Goal: Find specific page/section

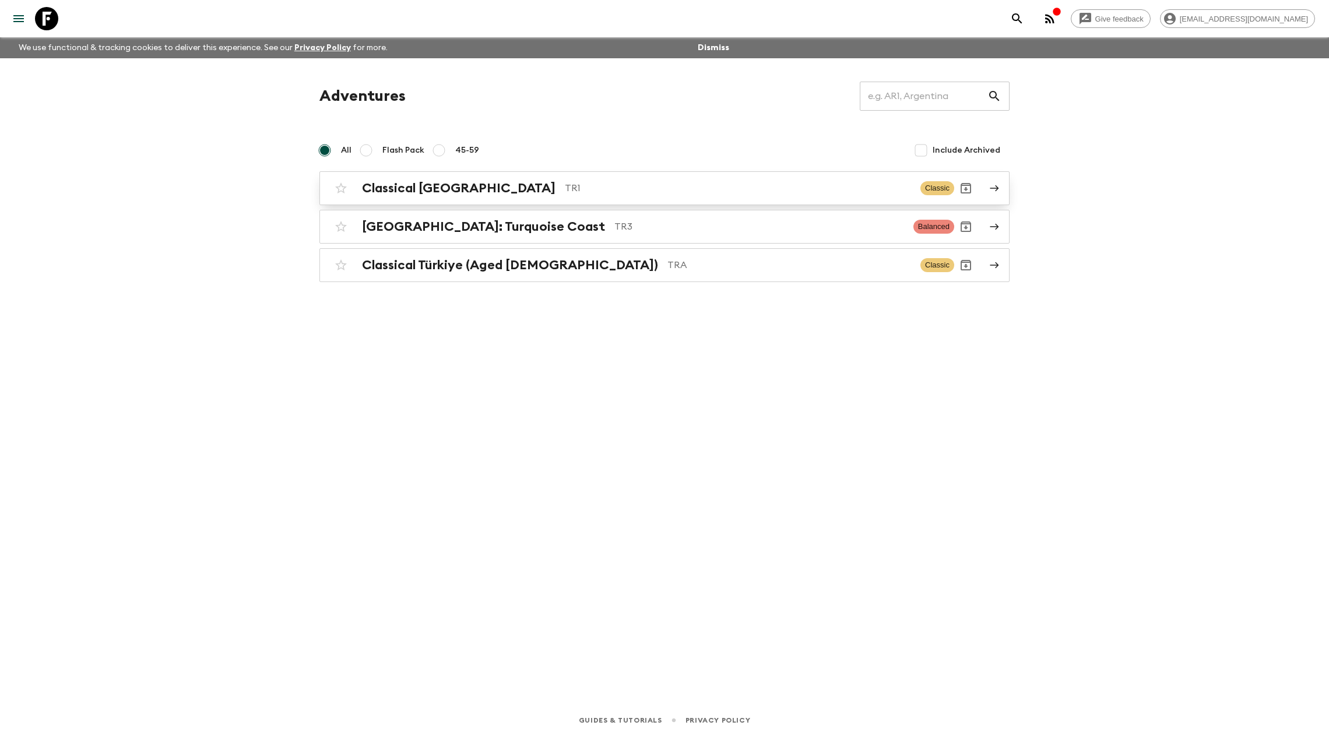
click at [411, 185] on h2 "Classical [GEOGRAPHIC_DATA]" at bounding box center [458, 188] width 193 height 15
